Goal: Task Accomplishment & Management: Manage account settings

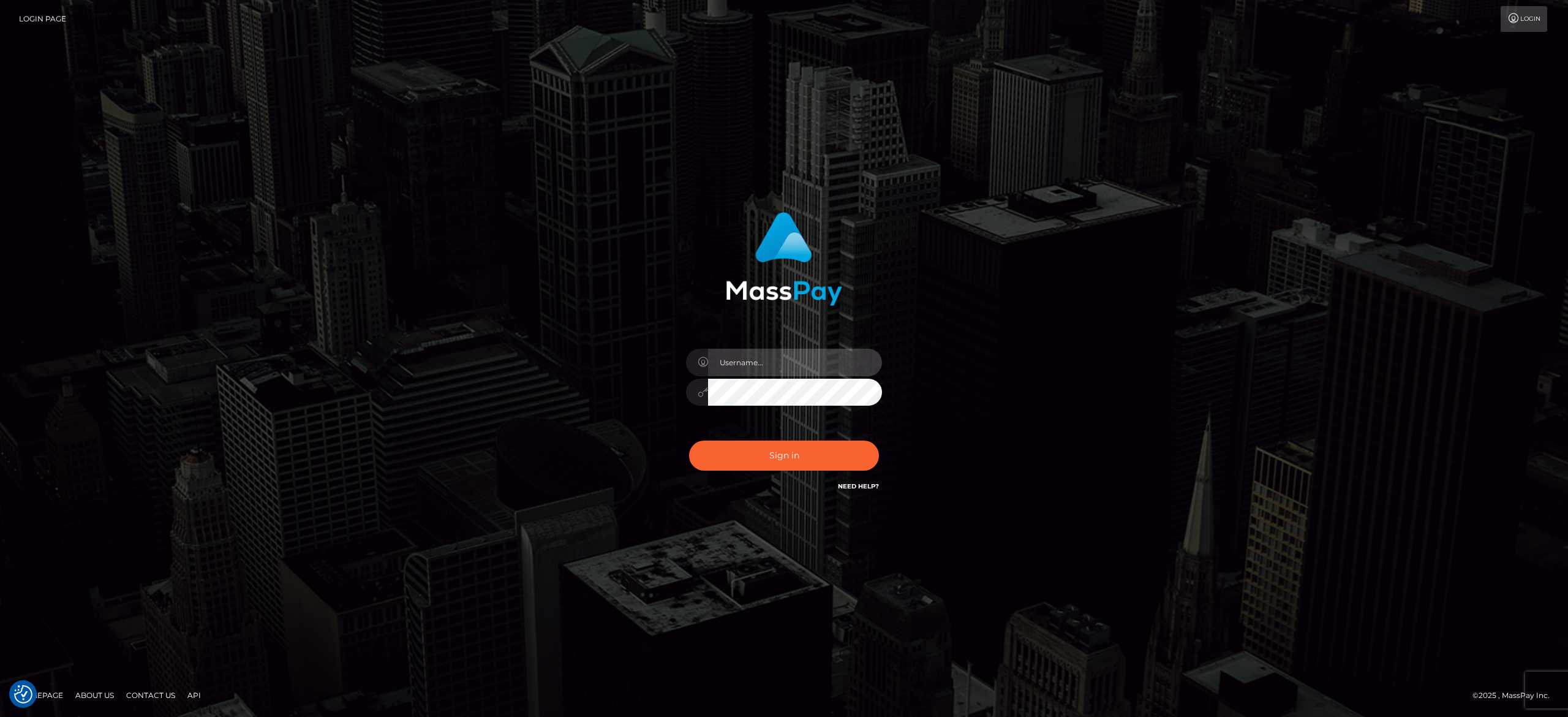
type input "[PERSON_NAME].[PERSON_NAME]"
click at [764, 455] on button "Sign in" at bounding box center [784, 455] width 190 height 30
type input "[PERSON_NAME].[PERSON_NAME]"
click at [764, 455] on button "Sign in" at bounding box center [784, 455] width 190 height 30
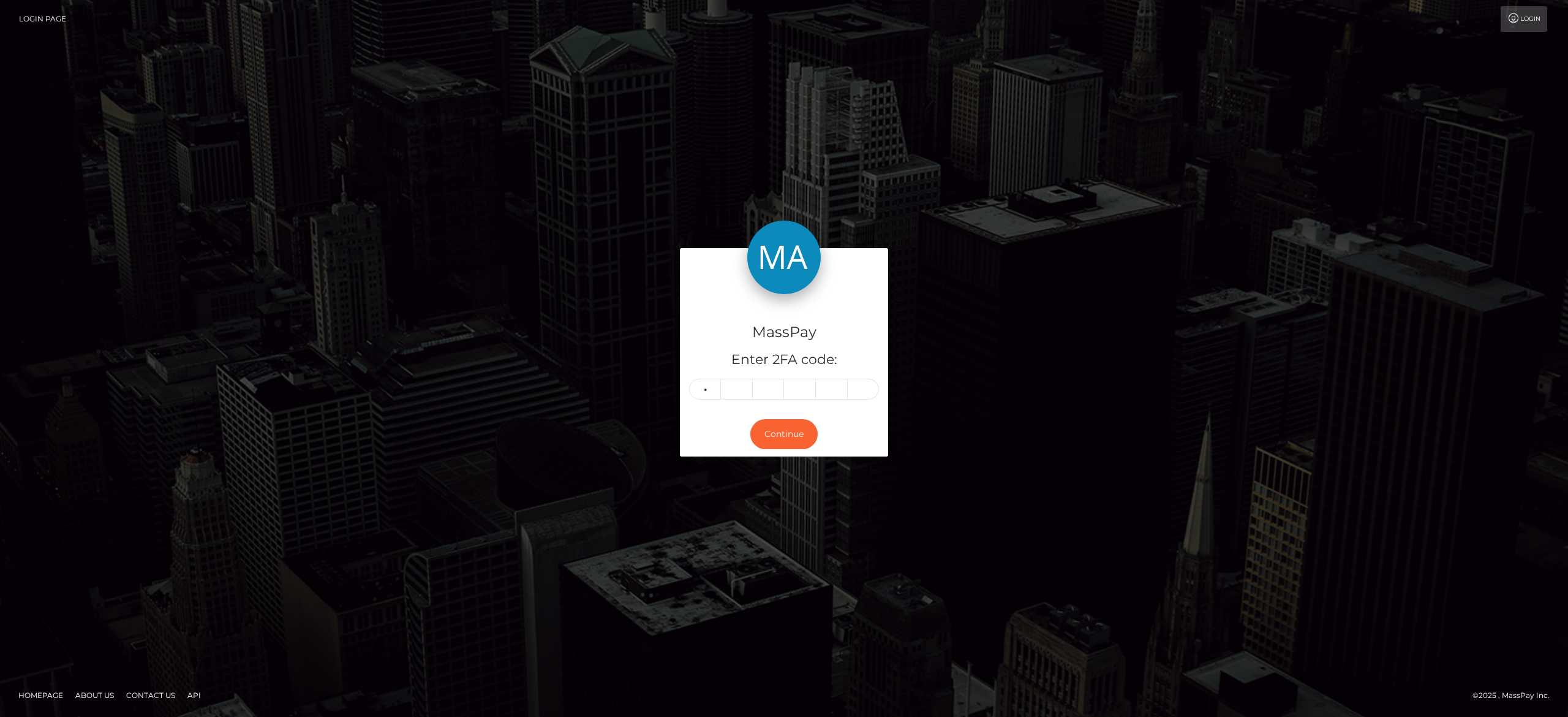
type input "4"
type input "7"
type input "5"
type input "0"
type input "5"
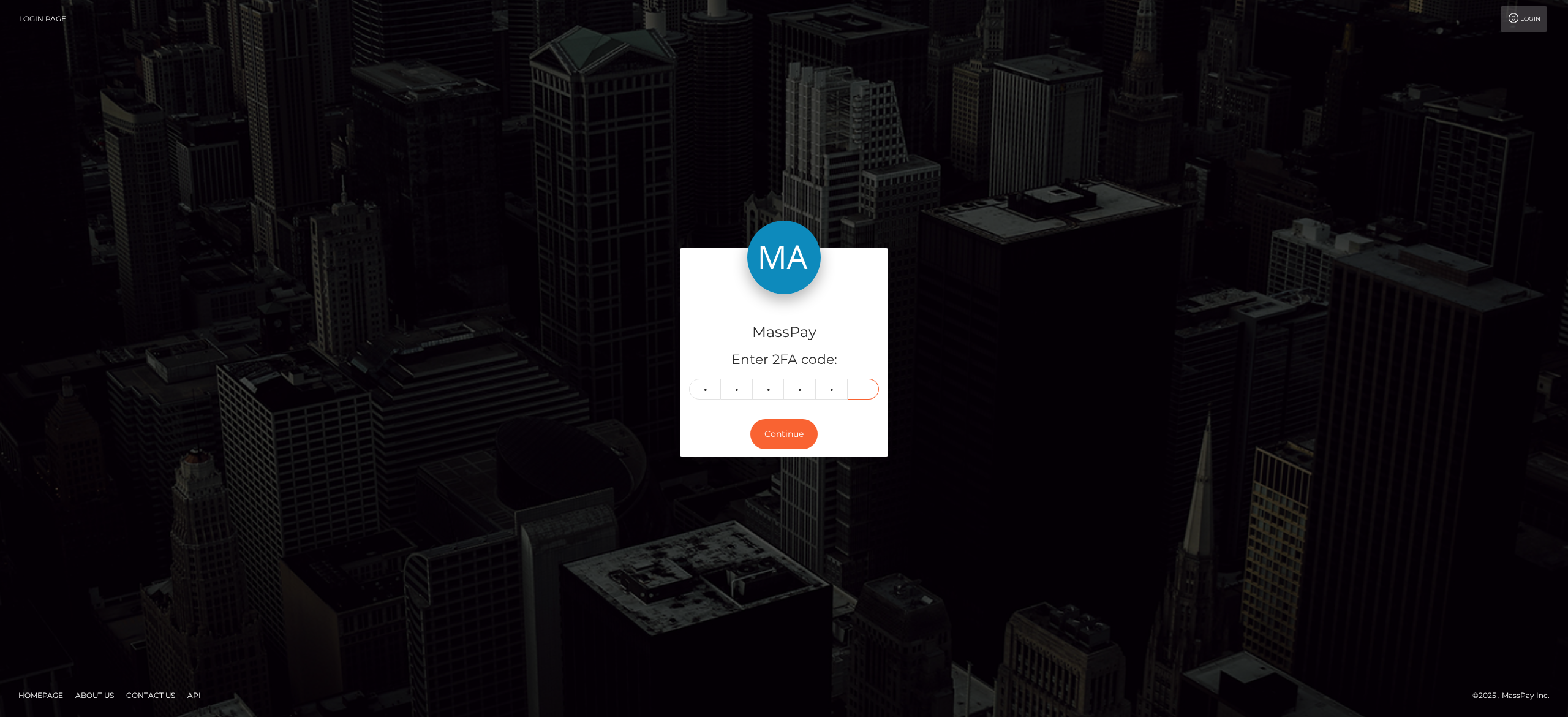
type input "6"
